Goal: Task Accomplishment & Management: Use online tool/utility

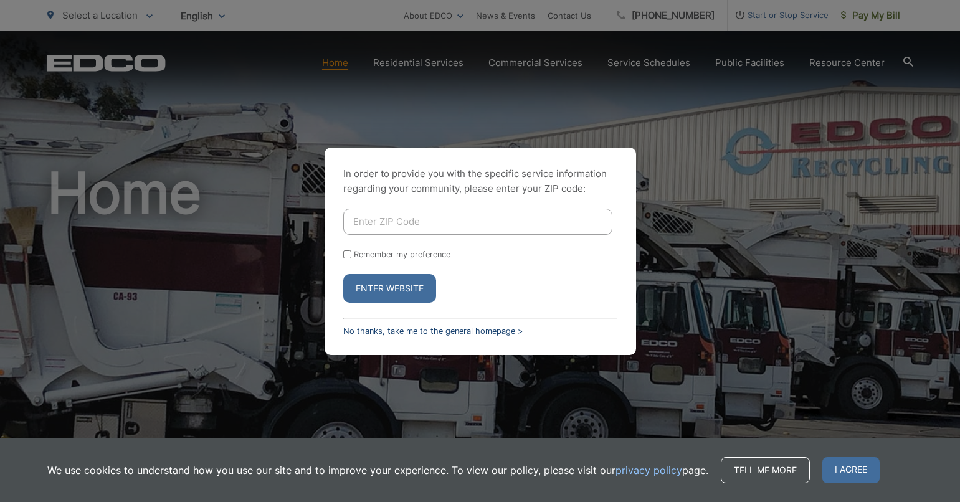
click at [458, 333] on link "No thanks, take me to the general homepage >" at bounding box center [432, 330] width 179 height 9
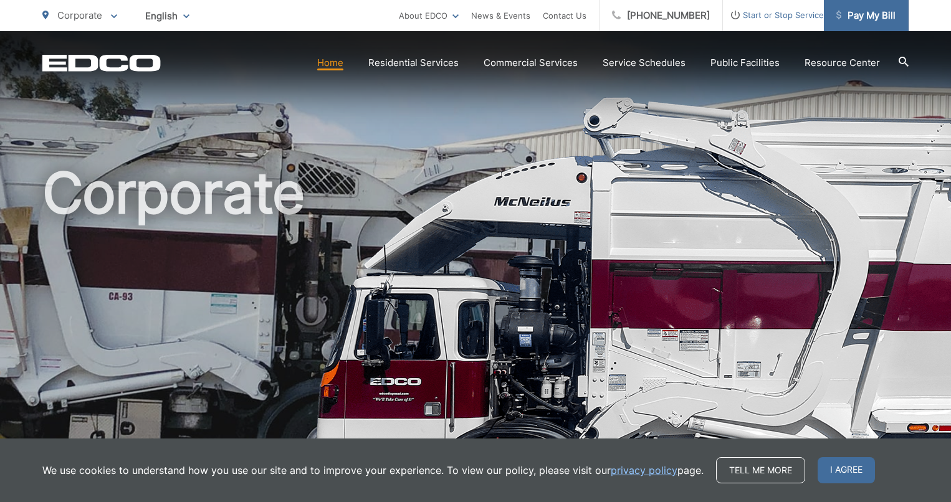
click at [853, 11] on span "Pay My Bill" at bounding box center [865, 15] width 59 height 15
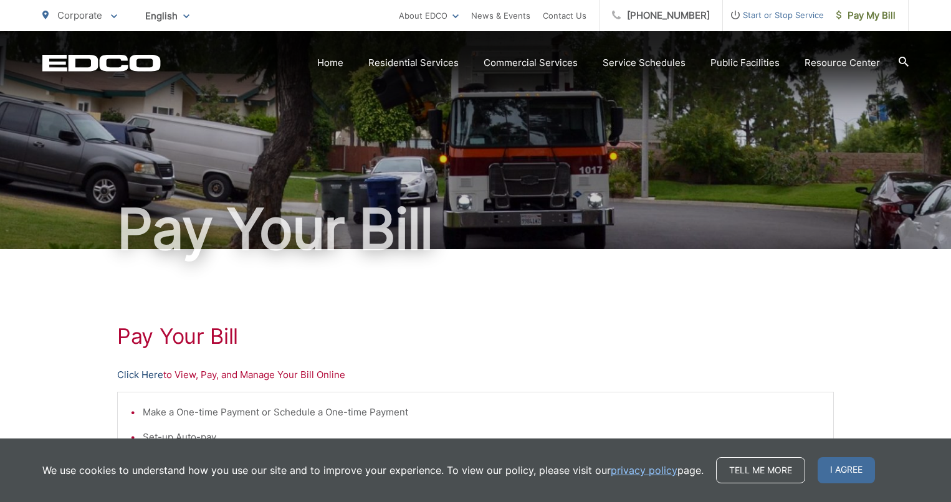
click at [131, 374] on link "Click Here" at bounding box center [140, 374] width 46 height 15
